Goal: Task Accomplishment & Management: Manage account settings

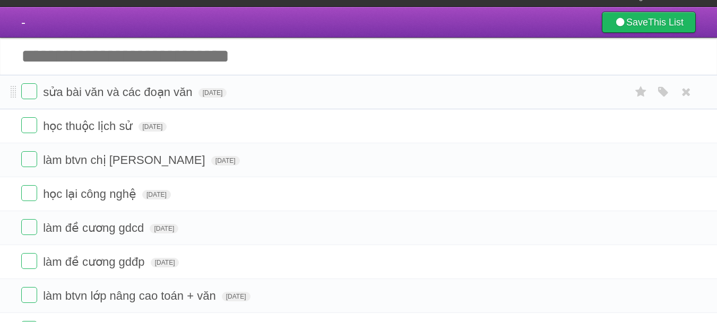
scroll to position [13, 0]
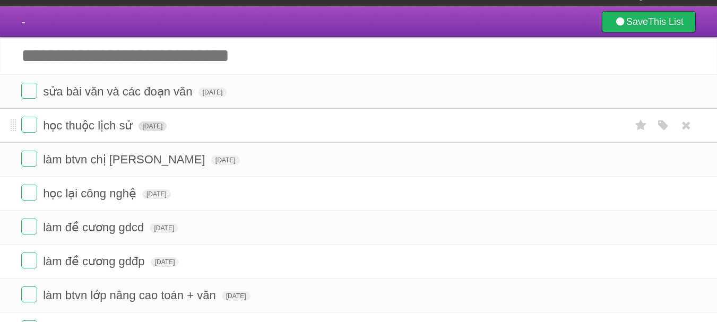
click at [154, 127] on span "[DATE]" at bounding box center [152, 126] width 29 height 10
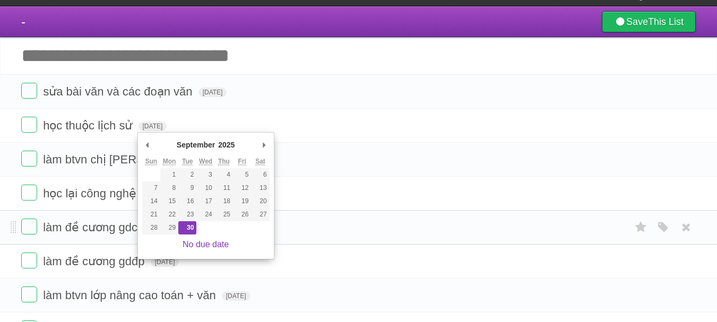
click at [212, 243] on link "No due date" at bounding box center [205, 244] width 46 height 9
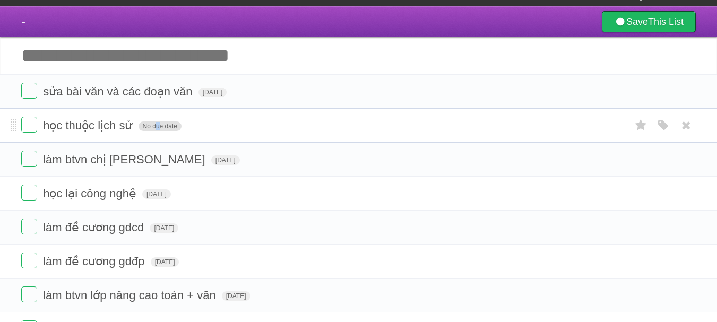
click at [158, 125] on span "No due date" at bounding box center [159, 126] width 43 height 10
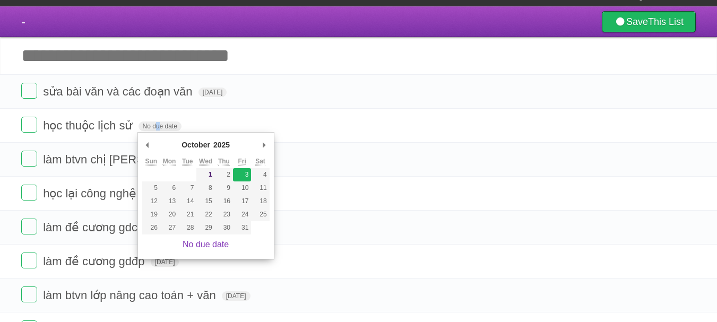
type span "[DATE]"
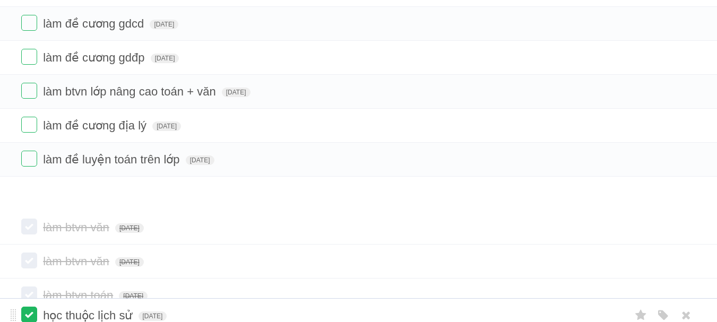
scroll to position [215, 0]
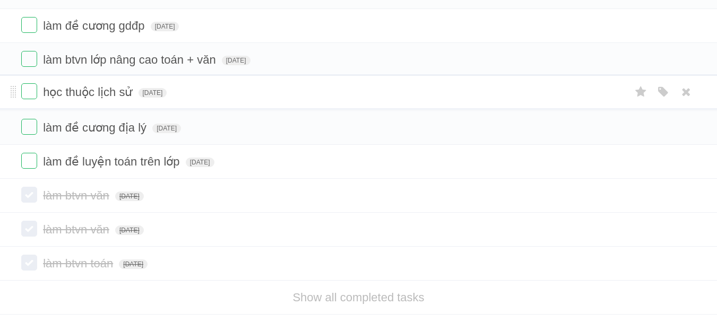
drag, startPoint x: 11, startPoint y: 126, endPoint x: 91, endPoint y: 92, distance: 87.7
click at [153, 105] on li "học thuộc lịch sử [DATE] White Red Blue Green Purple Orange" at bounding box center [358, 93] width 717 height 34
click at [147, 89] on form "học thuộc lịch sử [DATE] White Red Blue Green Purple Orange" at bounding box center [358, 94] width 674 height 18
click at [141, 95] on span "[DATE]" at bounding box center [152, 95] width 29 height 10
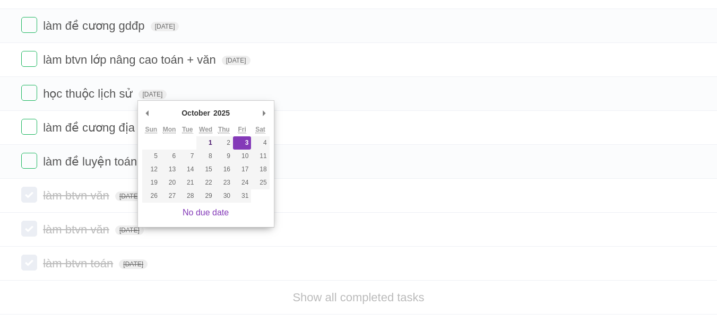
click at [153, 101] on div "October ******* ******** ***** ***** *** **** **** ****** ********* ******* ***…" at bounding box center [205, 163] width 137 height 127
click at [153, 93] on span "[DATE]" at bounding box center [152, 95] width 29 height 10
click at [69, 99] on span "học thuộc lịch sử" at bounding box center [89, 93] width 92 height 13
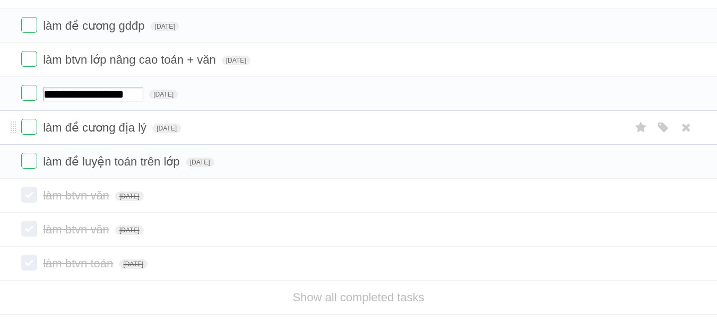
click at [80, 134] on span "làm đề cương địa lý" at bounding box center [96, 127] width 106 height 13
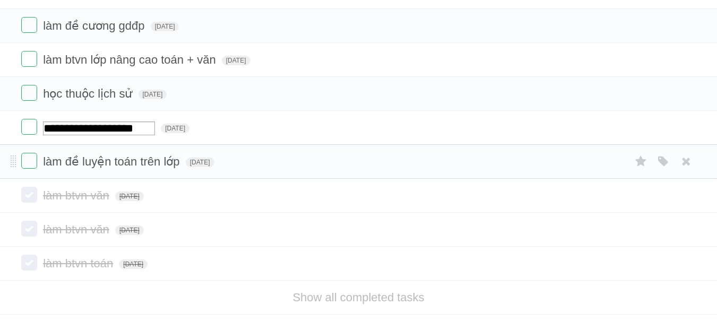
click at [62, 161] on span "làm đề luyện toán trên lớp" at bounding box center [112, 161] width 139 height 13
click at [51, 228] on span "làm btvn văn" at bounding box center [77, 229] width 69 height 13
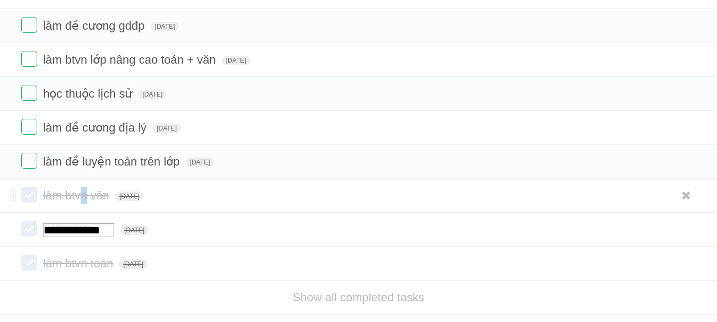
click at [85, 206] on li "làm btvn văn [DATE] White Red Blue Green Purple Orange" at bounding box center [358, 196] width 717 height 34
click at [25, 129] on label at bounding box center [29, 127] width 16 height 16
click at [8, 164] on li "làm đề luyện toán trên lớp [DATE] White Red Blue Green Purple Orange" at bounding box center [358, 161] width 717 height 34
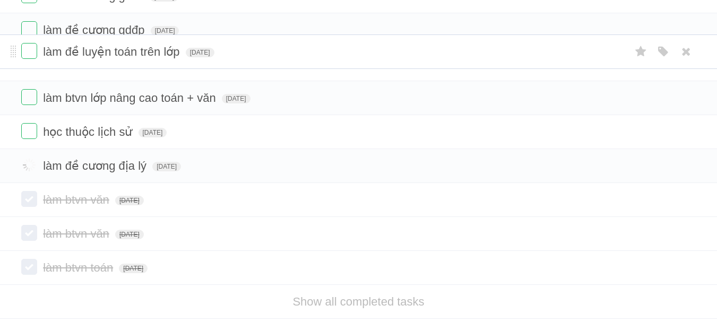
drag, startPoint x: 12, startPoint y: 164, endPoint x: 1, endPoint y: 54, distance: 111.4
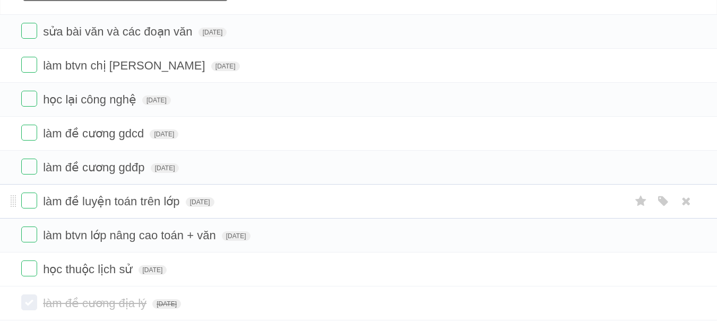
scroll to position [72, 0]
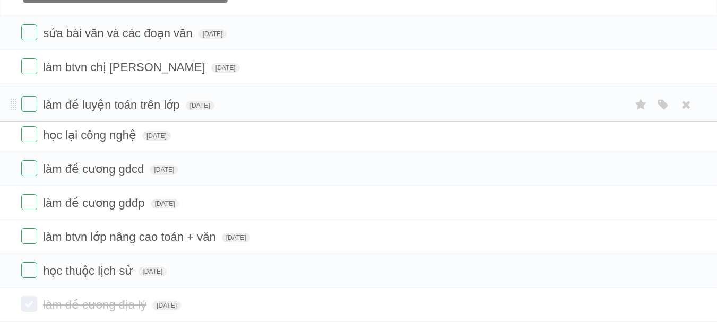
drag, startPoint x: 12, startPoint y: 202, endPoint x: 6, endPoint y: 103, distance: 99.4
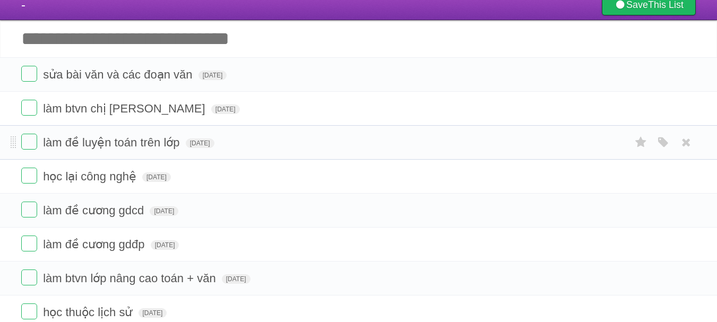
scroll to position [30, 0]
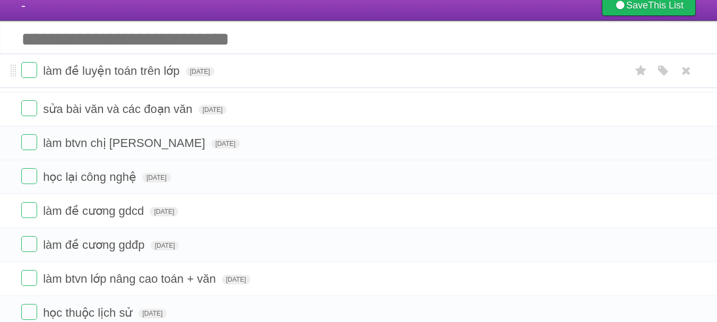
drag, startPoint x: 16, startPoint y: 144, endPoint x: 10, endPoint y: 71, distance: 73.4
click at [214, 75] on span "[DATE]" at bounding box center [200, 76] width 29 height 10
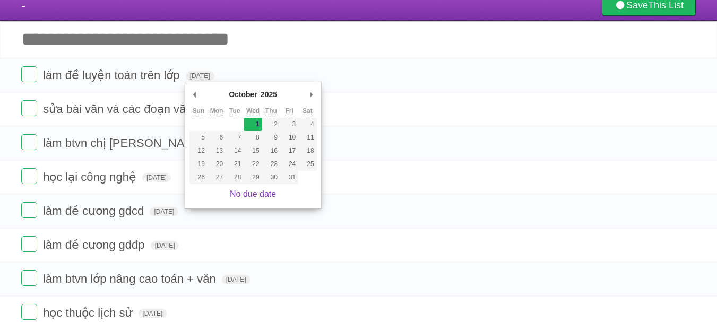
type span "[DATE]"
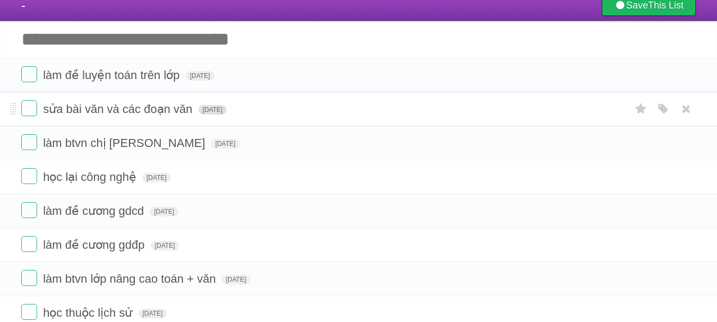
click at [227, 109] on span "[DATE]" at bounding box center [212, 110] width 29 height 10
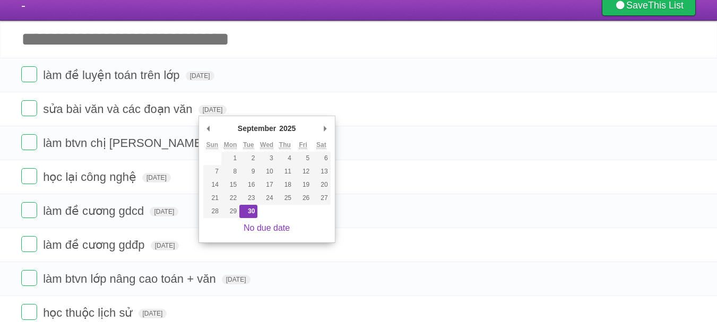
click at [318, 127] on div "September ******* ******** ***** ***** *** **** **** ****** ********* ******* *…" at bounding box center [266, 129] width 127 height 18
type span "[DATE]"
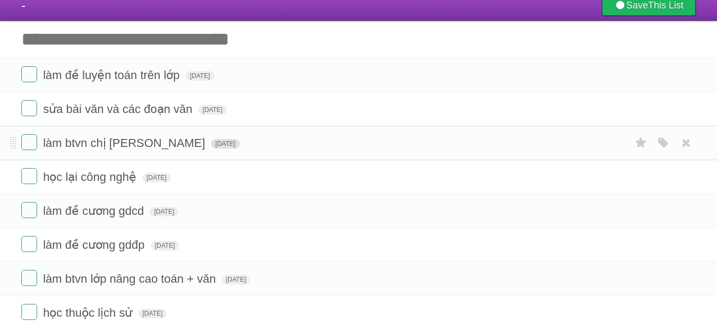
click at [211, 148] on span "[DATE]" at bounding box center [225, 144] width 29 height 10
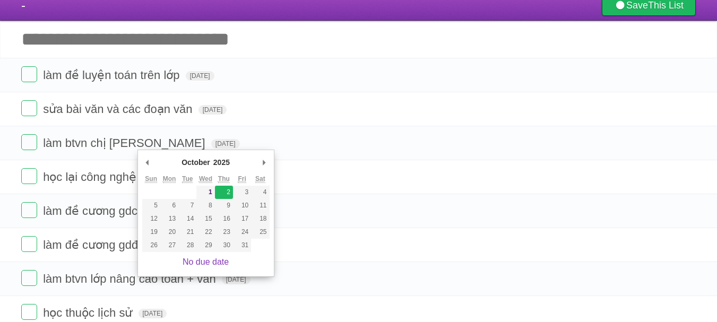
type span "[DATE]"
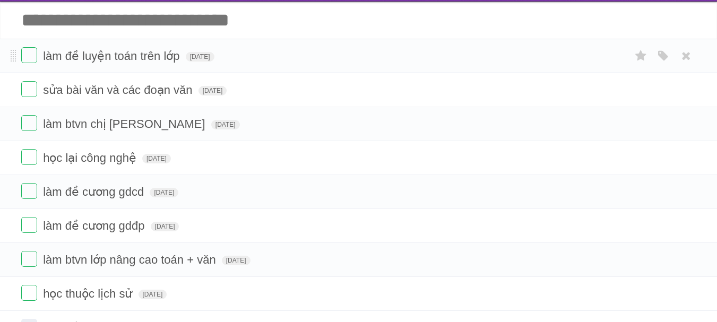
scroll to position [49, 0]
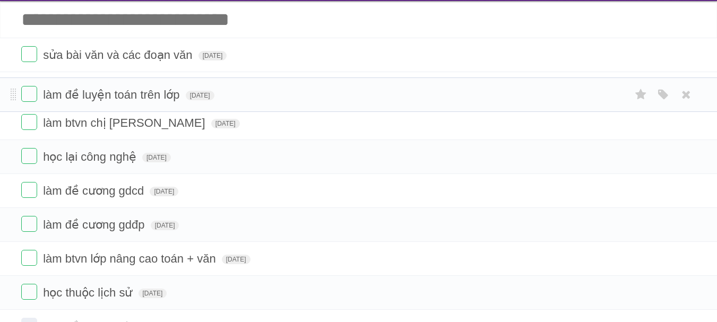
drag, startPoint x: 12, startPoint y: 55, endPoint x: 18, endPoint y: 93, distance: 38.6
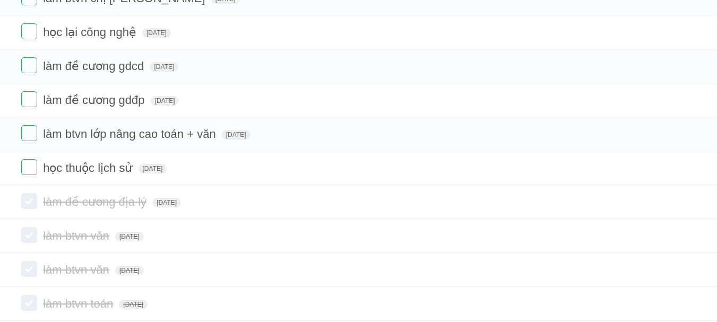
scroll to position [0, 0]
